Goal: Task Accomplishment & Management: Use online tool/utility

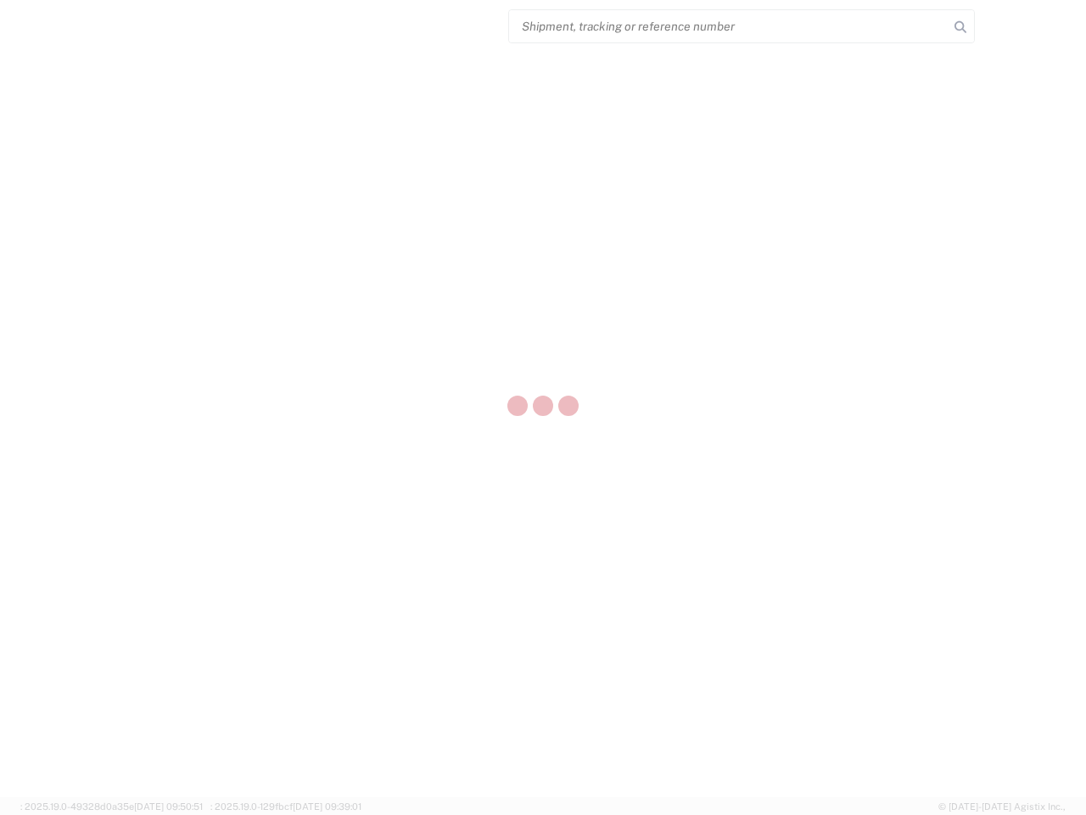
select select "US"
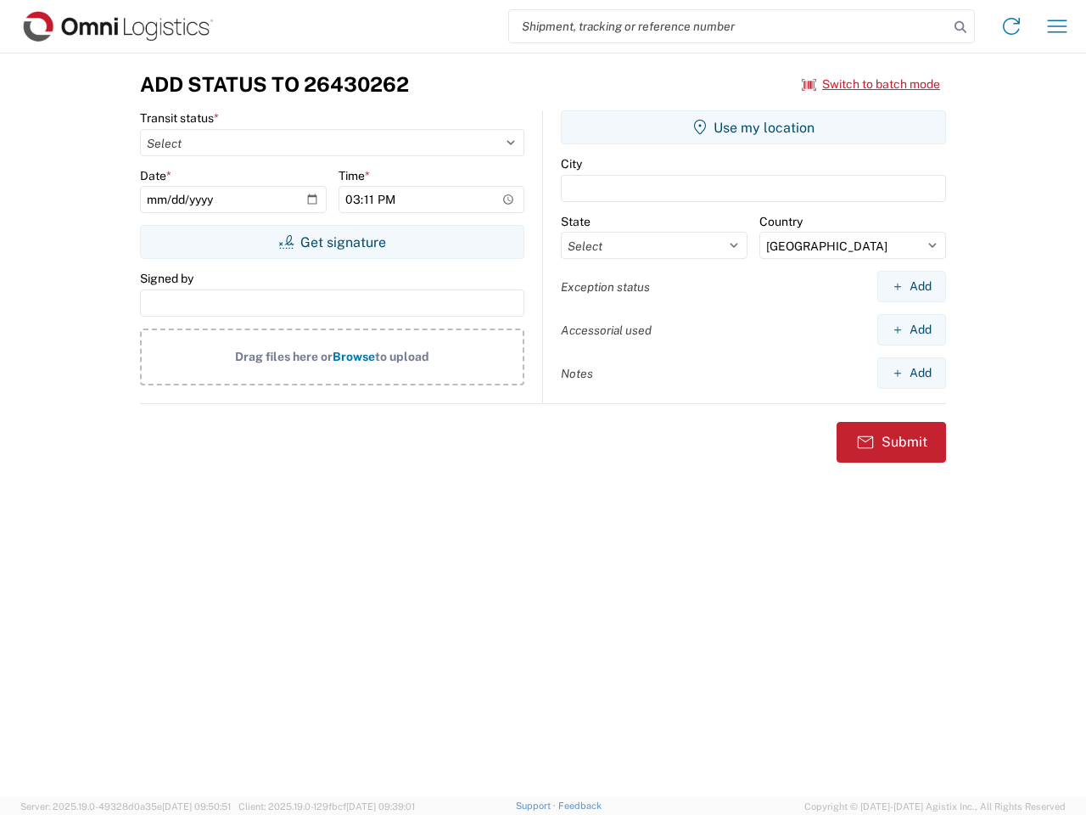
click at [729, 26] on input "search" at bounding box center [729, 26] width 440 height 32
click at [961, 27] on icon at bounding box center [961, 27] width 24 height 24
click at [1011, 26] on icon at bounding box center [1011, 26] width 27 height 27
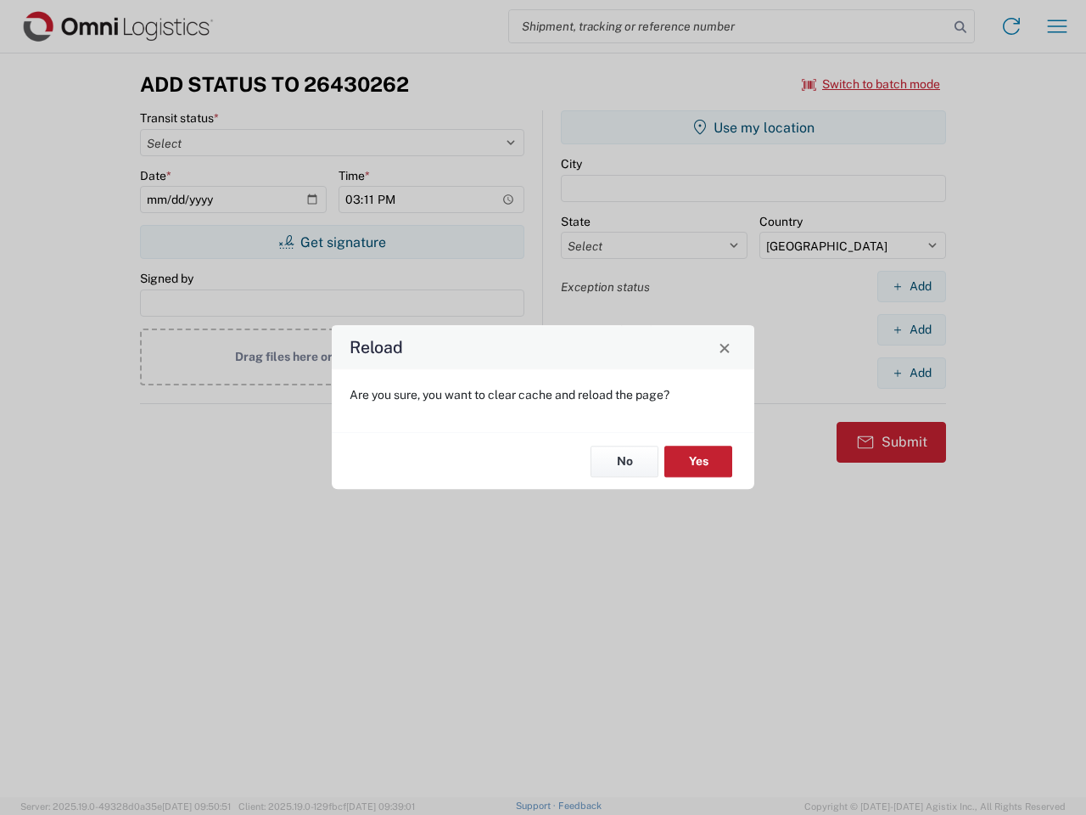
click at [1057, 26] on div "Reload Are you sure, you want to clear cache and reload the page? No Yes" at bounding box center [543, 407] width 1086 height 815
click at [871, 84] on div "Reload Are you sure, you want to clear cache and reload the page? No Yes" at bounding box center [543, 407] width 1086 height 815
click at [332, 242] on div "Reload Are you sure, you want to clear cache and reload the page? No Yes" at bounding box center [543, 407] width 1086 height 815
click at [754, 127] on div "Reload Are you sure, you want to clear cache and reload the page? No Yes" at bounding box center [543, 407] width 1086 height 815
click at [911, 286] on div "Reload Are you sure, you want to clear cache and reload the page? No Yes" at bounding box center [543, 407] width 1086 height 815
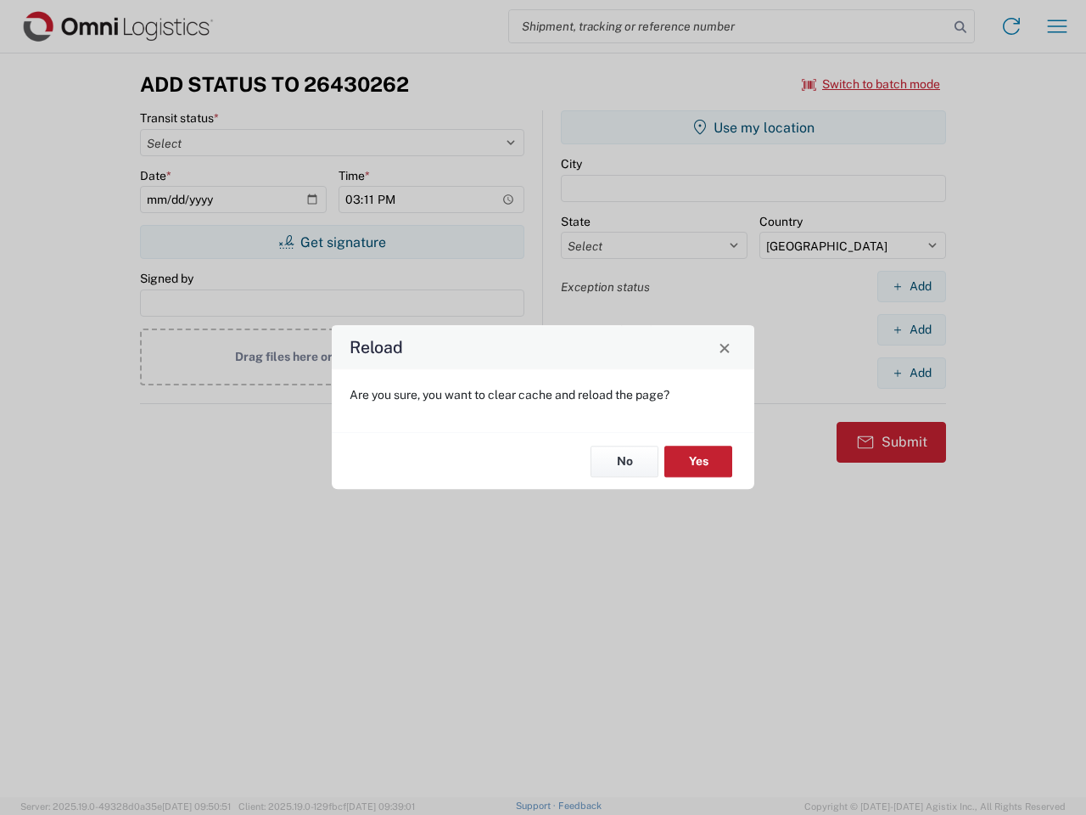
click at [911, 329] on div "Reload Are you sure, you want to clear cache and reload the page? No Yes" at bounding box center [543, 407] width 1086 height 815
click at [911, 373] on div "Reload Are you sure, you want to clear cache and reload the page? No Yes" at bounding box center [543, 407] width 1086 height 815
